Goal: Task Accomplishment & Management: Manage account settings

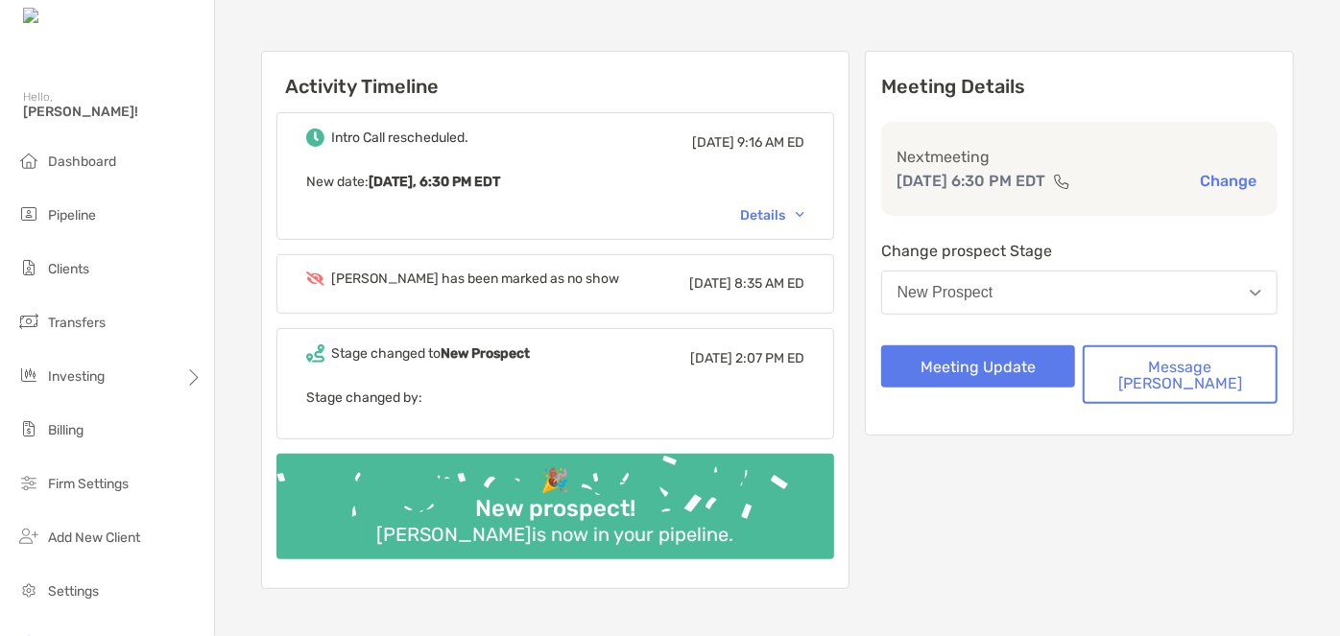
scroll to position [209, 0]
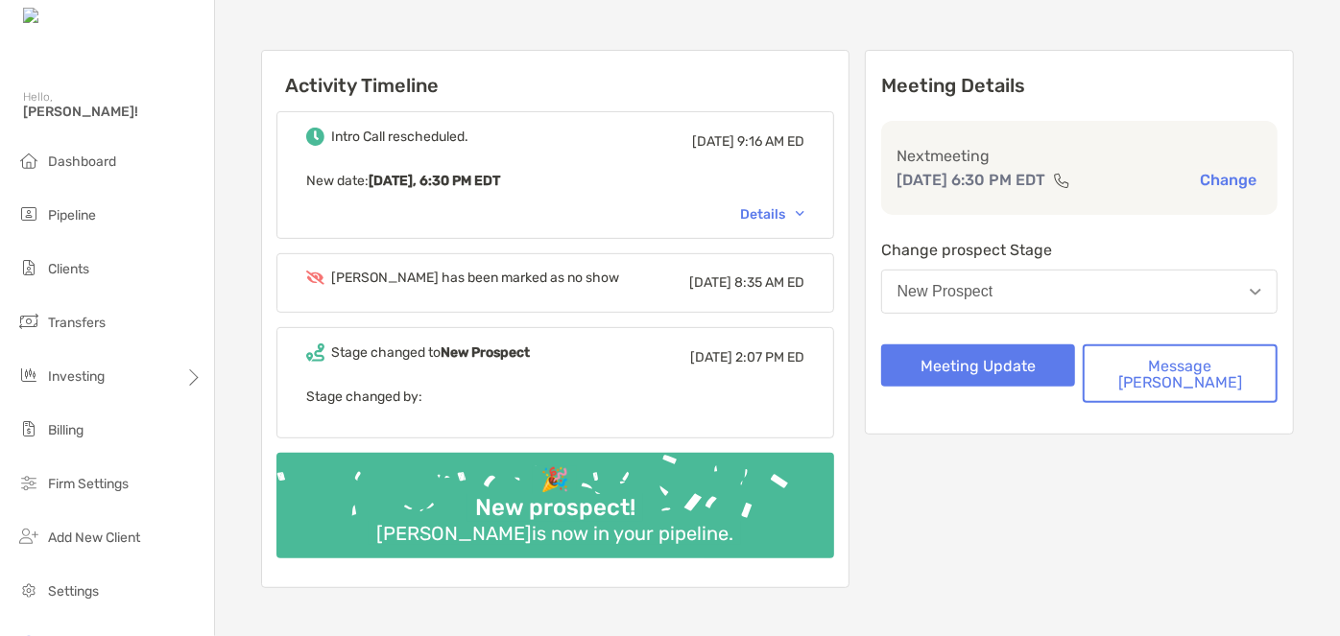
click at [804, 218] on div "Details" at bounding box center [772, 214] width 64 height 16
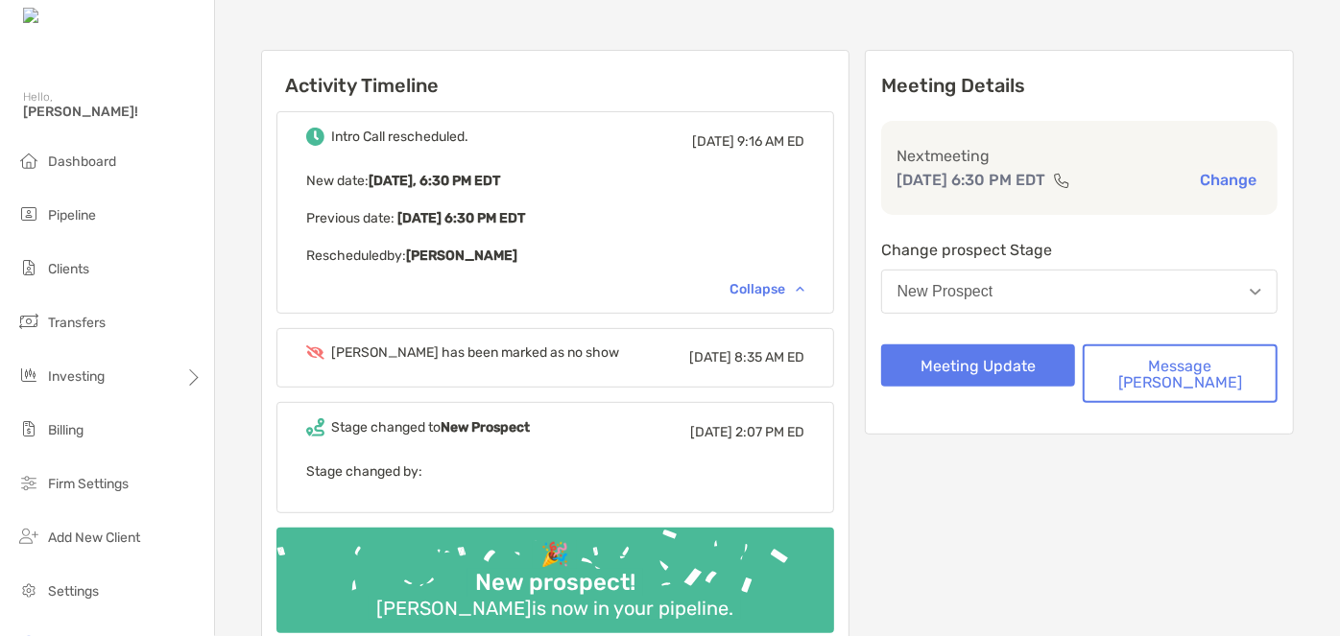
scroll to position [0, 0]
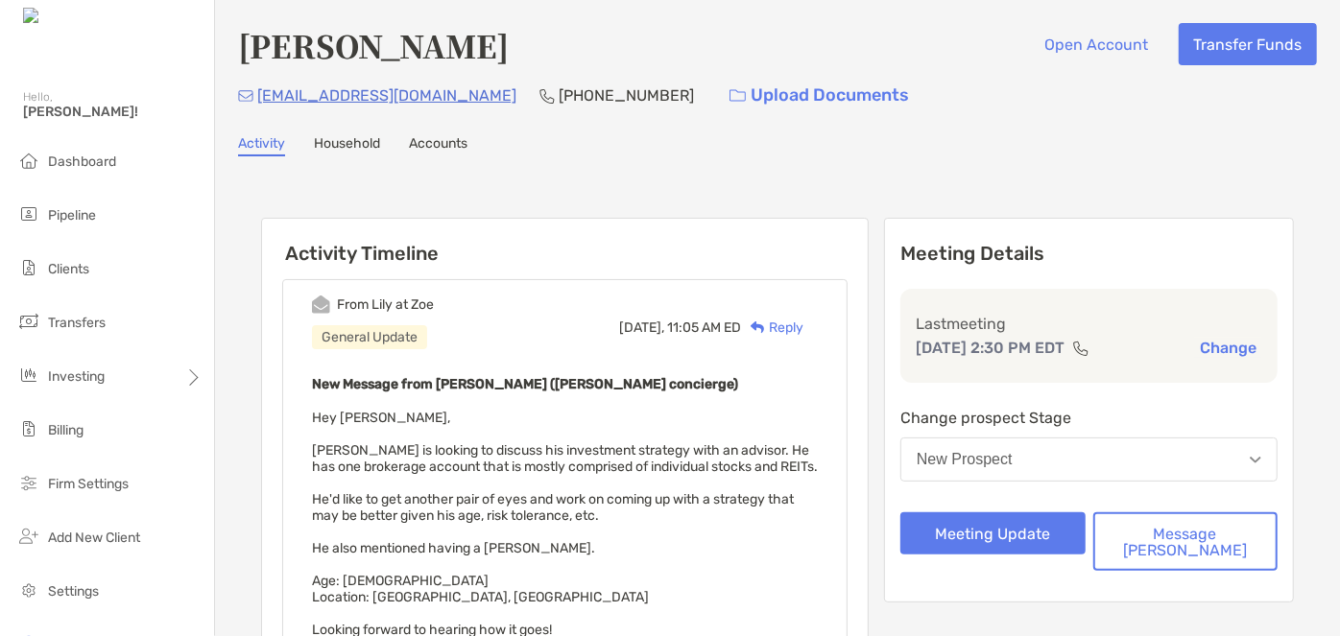
click at [1031, 443] on button "New Prospect" at bounding box center [1088, 460] width 377 height 44
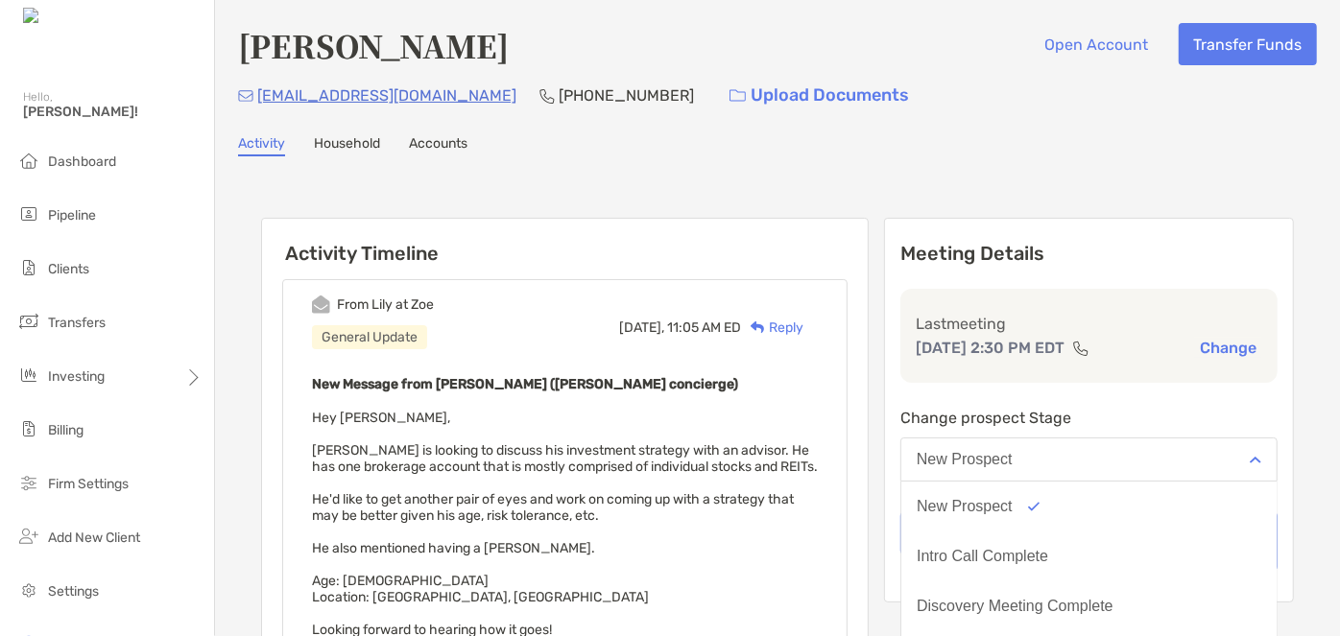
click at [1031, 443] on button "New Prospect" at bounding box center [1088, 460] width 377 height 44
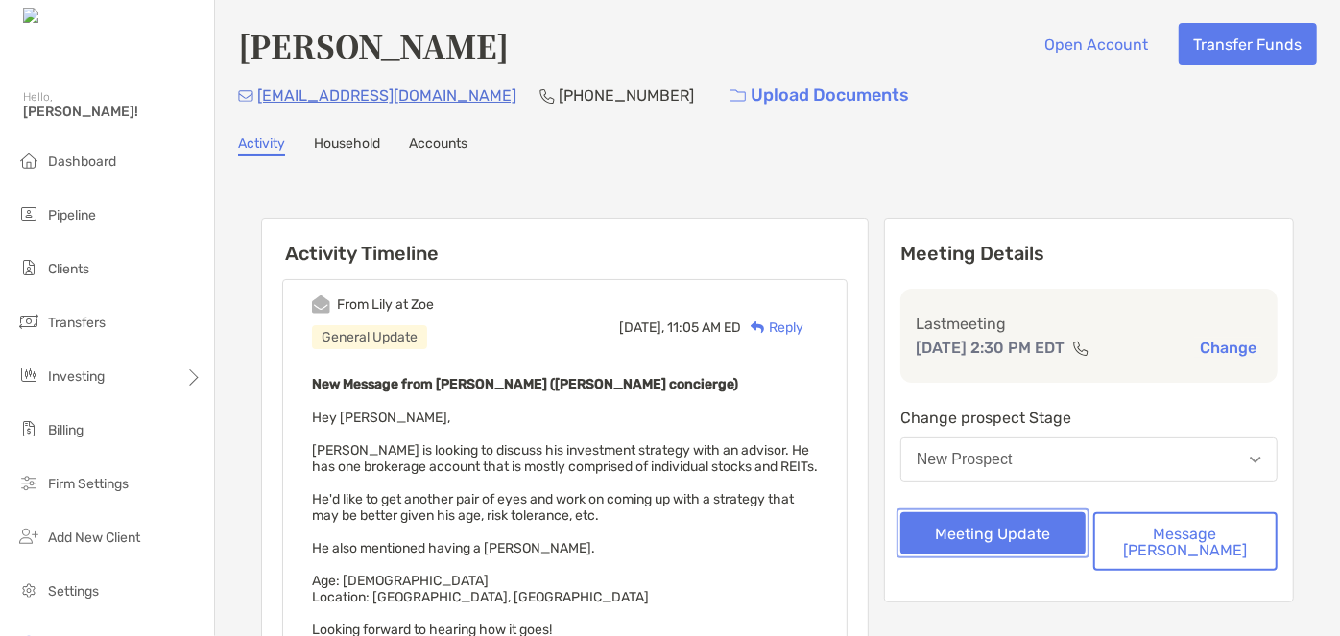
click at [1026, 530] on button "Meeting Update" at bounding box center [992, 533] width 185 height 42
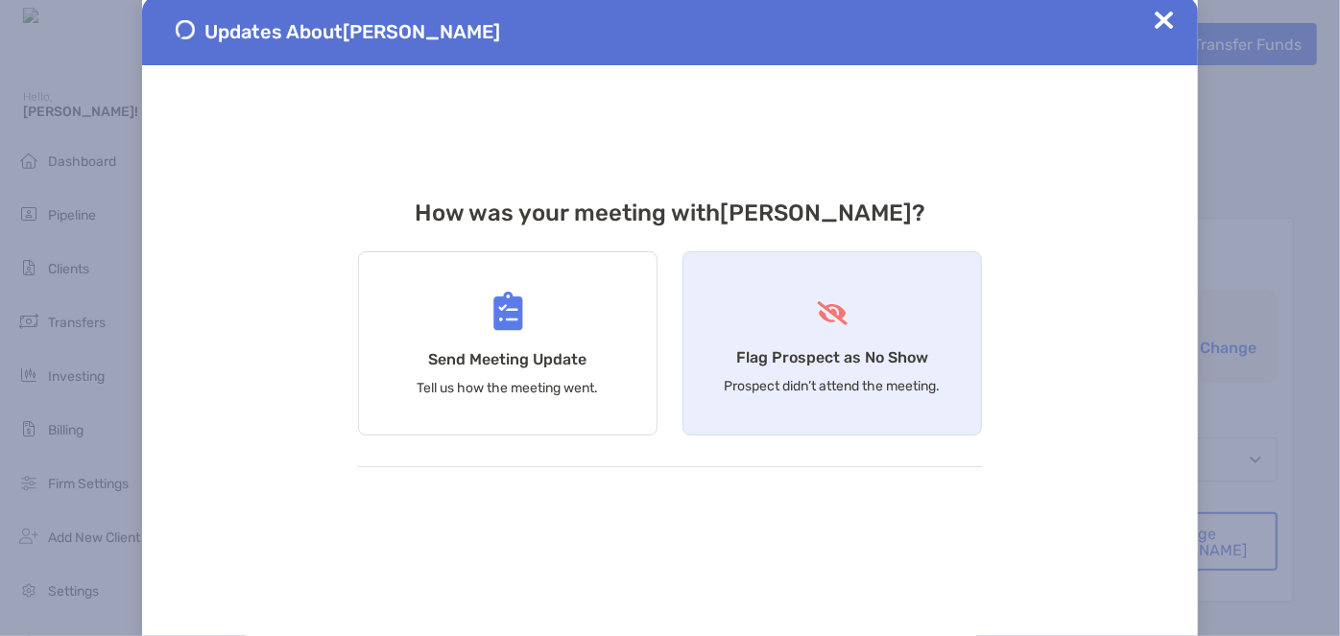
click at [836, 371] on div "Flag Prospect as No Show Prospect didn’t attend the meeting." at bounding box center [831, 343] width 299 height 184
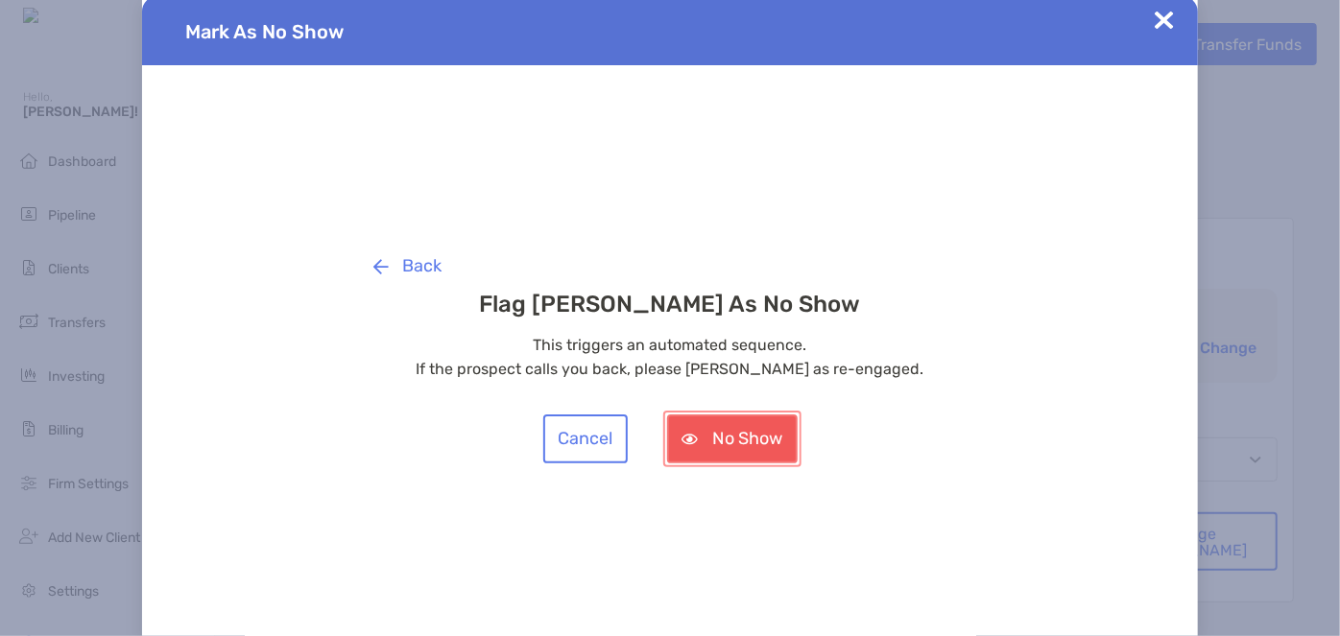
click at [752, 433] on button "No Show" at bounding box center [732, 439] width 131 height 49
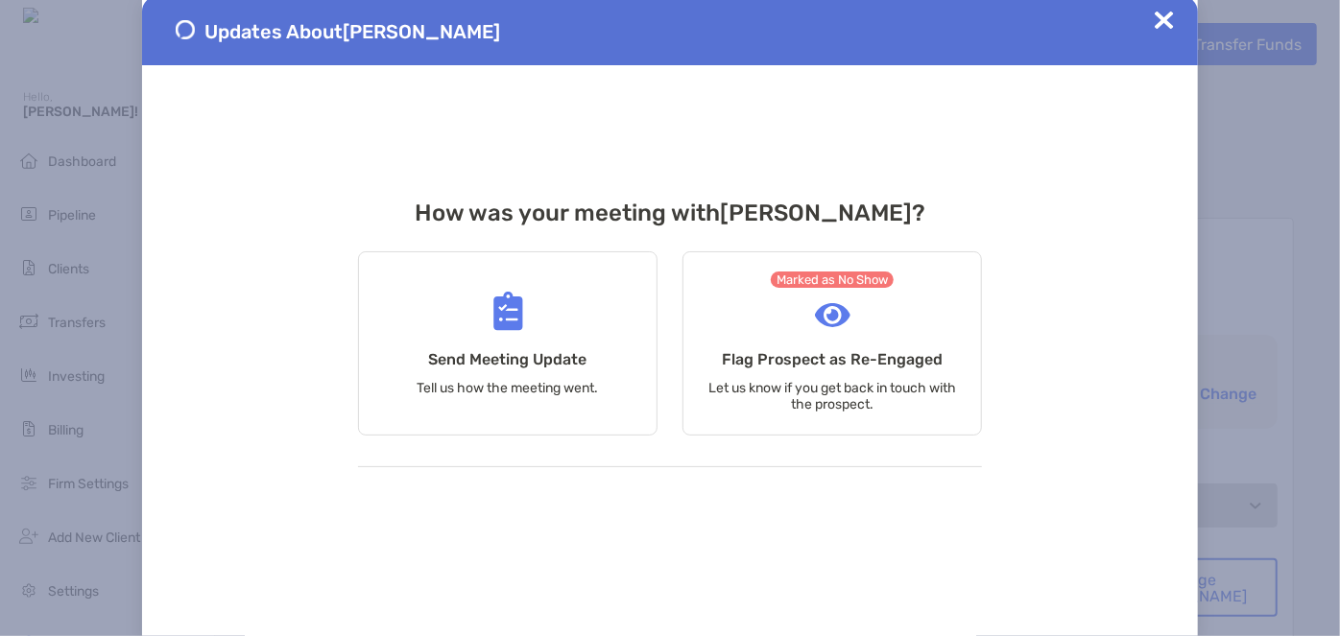
click at [1167, 20] on img at bounding box center [1163, 20] width 19 height 19
